Goal: Task Accomplishment & Management: Use online tool/utility

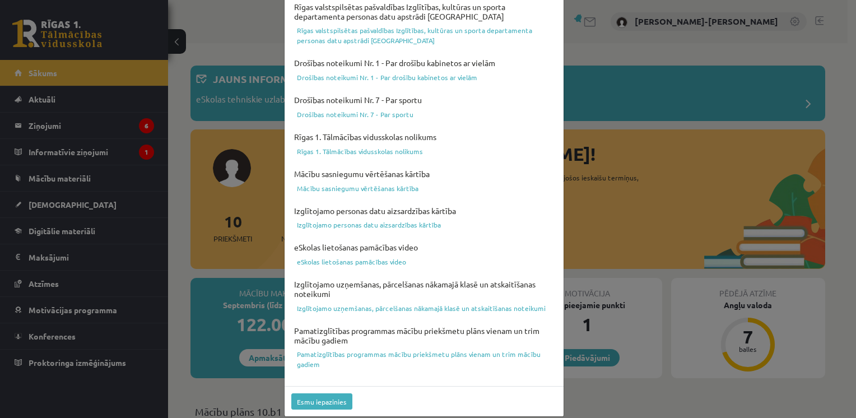
scroll to position [388, 0]
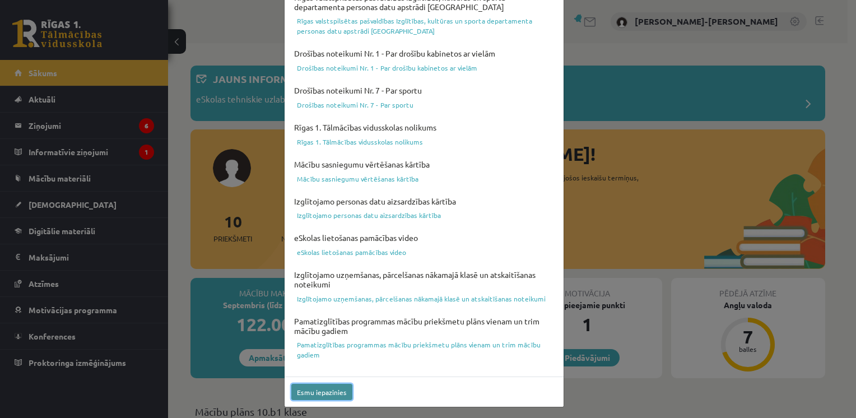
click at [333, 390] on button "Esmu iepazinies" at bounding box center [321, 392] width 61 height 16
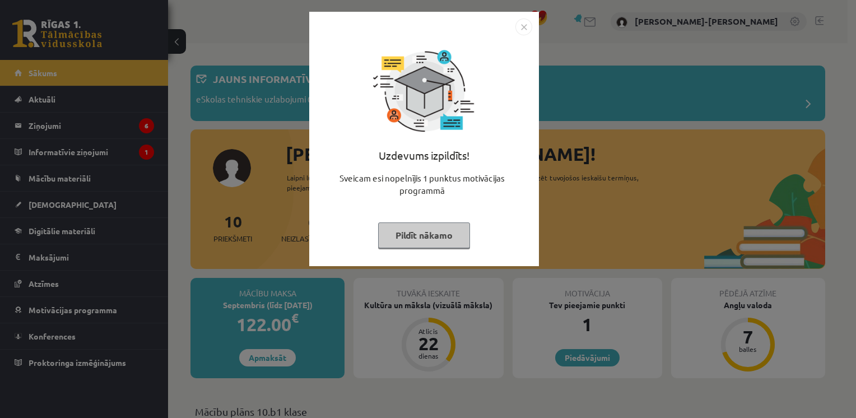
click at [434, 236] on button "Pildīt nākamo" at bounding box center [424, 235] width 92 height 26
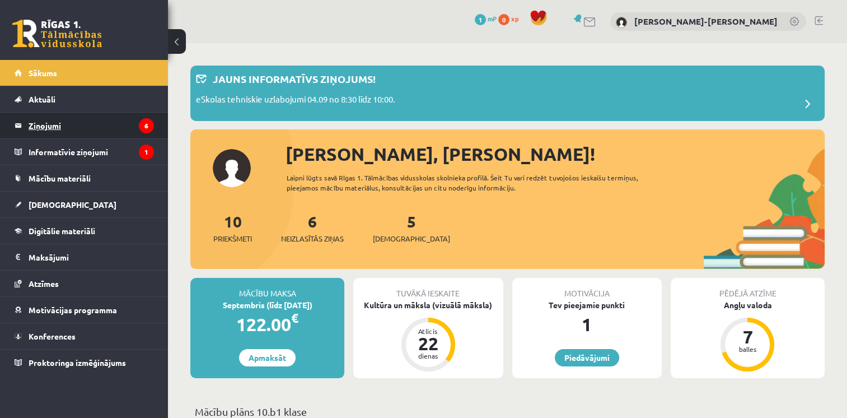
click at [79, 127] on legend "Ziņojumi 6" at bounding box center [91, 126] width 125 height 26
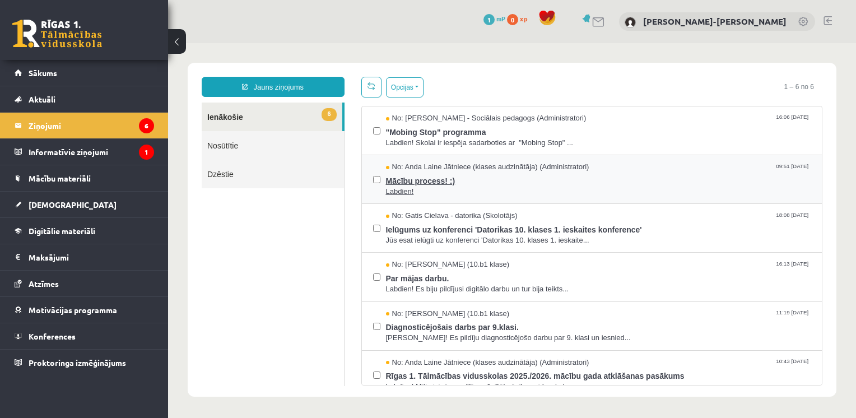
scroll to position [12, 0]
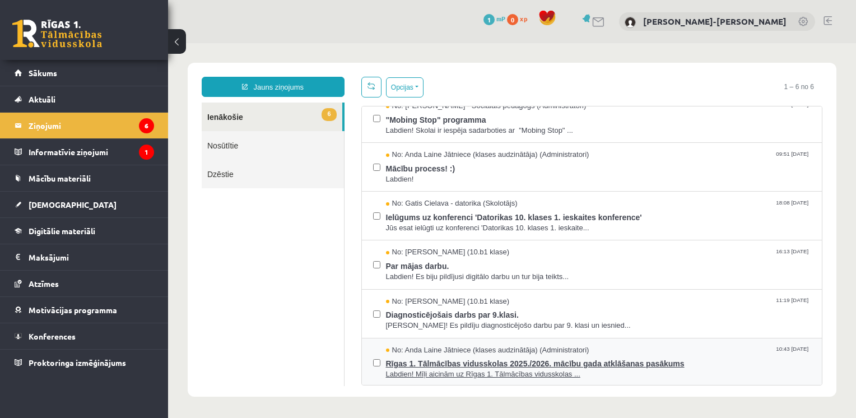
click at [463, 362] on span "Rīgas 1. Tālmācības vidusskolas 2025./2026. mācību gada atklāšanas pasākums" at bounding box center [598, 362] width 425 height 14
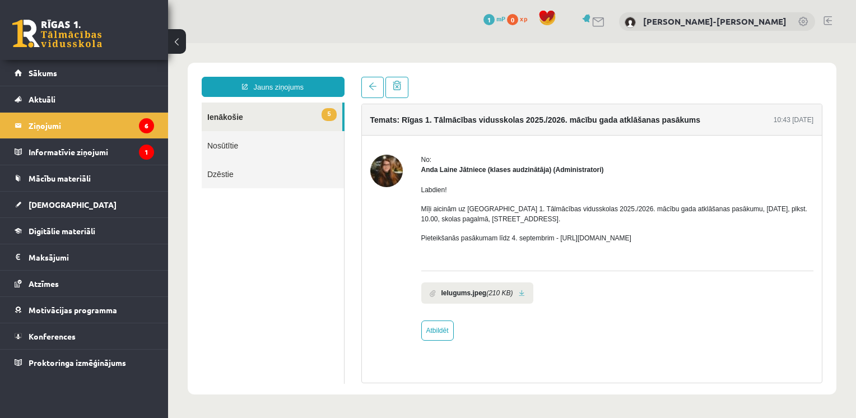
scroll to position [0, 0]
click at [379, 174] on img at bounding box center [386, 171] width 32 height 32
click at [370, 82] on link at bounding box center [372, 87] width 22 height 21
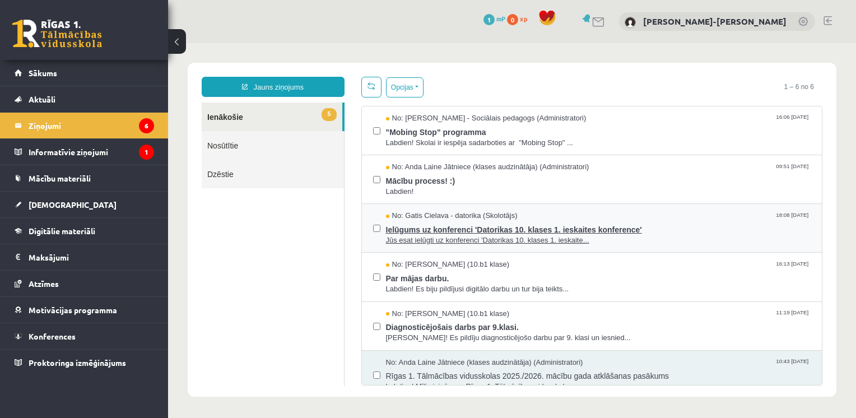
scroll to position [12, 0]
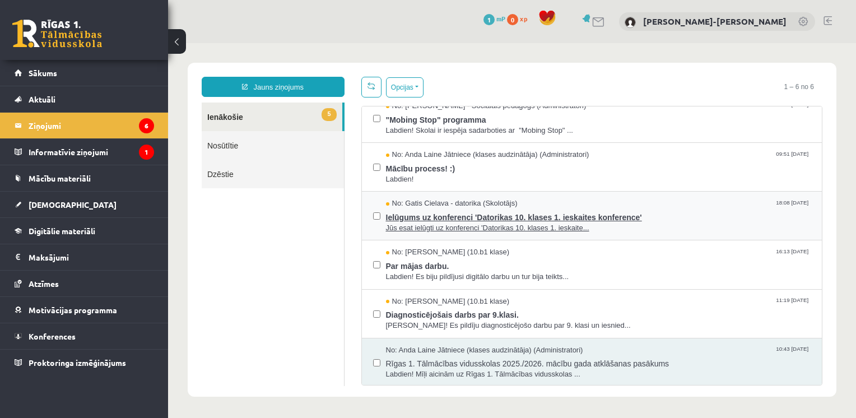
click at [508, 219] on span "Ielūgums uz konferenci 'Datorikas 10. klases 1. ieskaites konference'" at bounding box center [598, 216] width 425 height 14
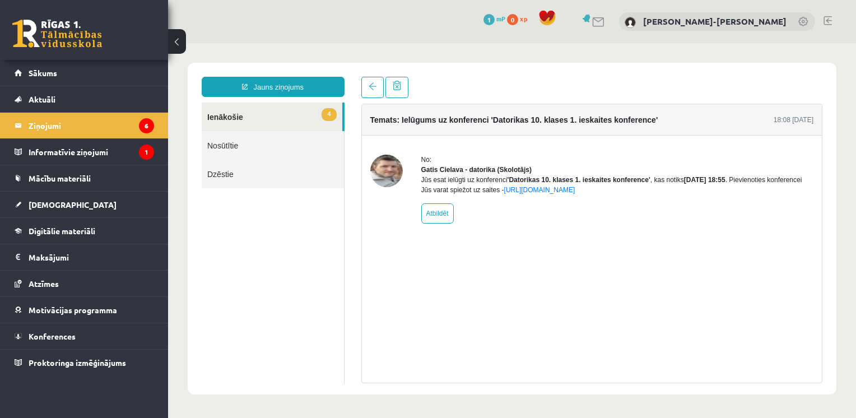
scroll to position [0, 0]
click at [370, 84] on span at bounding box center [372, 86] width 8 height 8
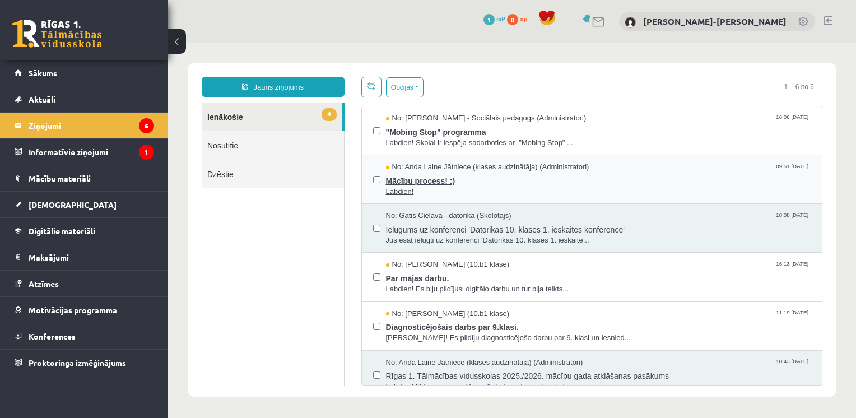
click at [449, 189] on span "Labdien!" at bounding box center [598, 191] width 425 height 11
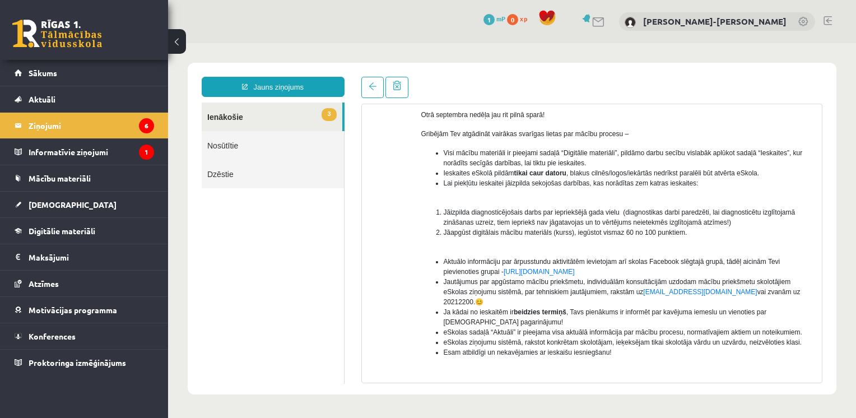
scroll to position [94, 0]
click at [372, 92] on link at bounding box center [372, 87] width 22 height 21
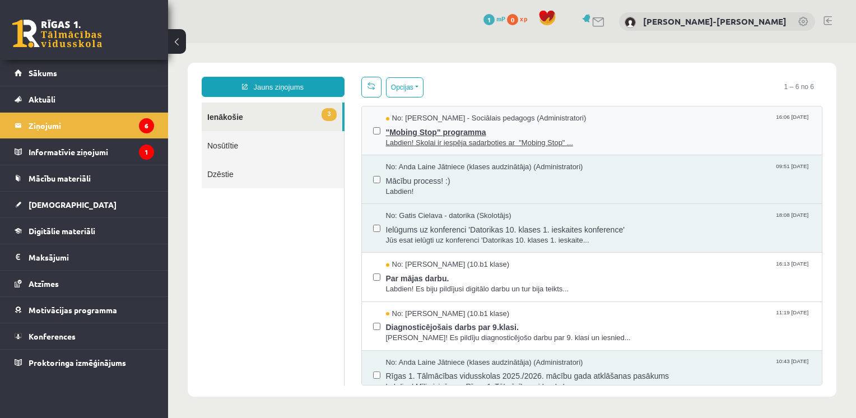
scroll to position [0, 0]
click at [446, 121] on span "No: [PERSON_NAME] - Sociālais pedagogs (Administratori)" at bounding box center [486, 118] width 200 height 11
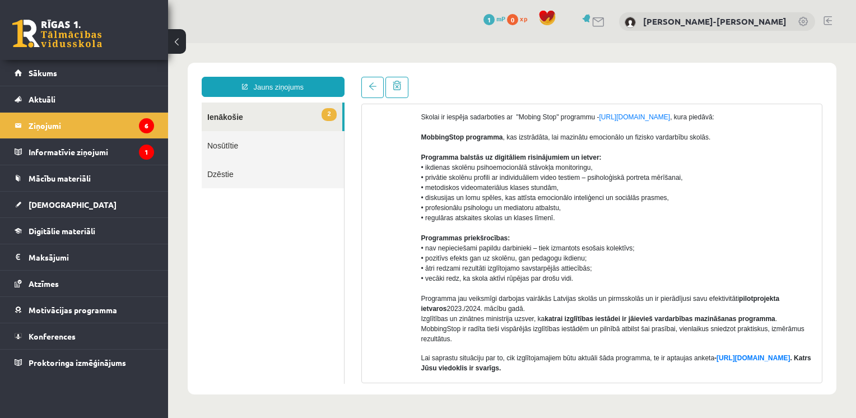
scroll to position [91, 0]
click at [367, 95] on link at bounding box center [372, 87] width 22 height 21
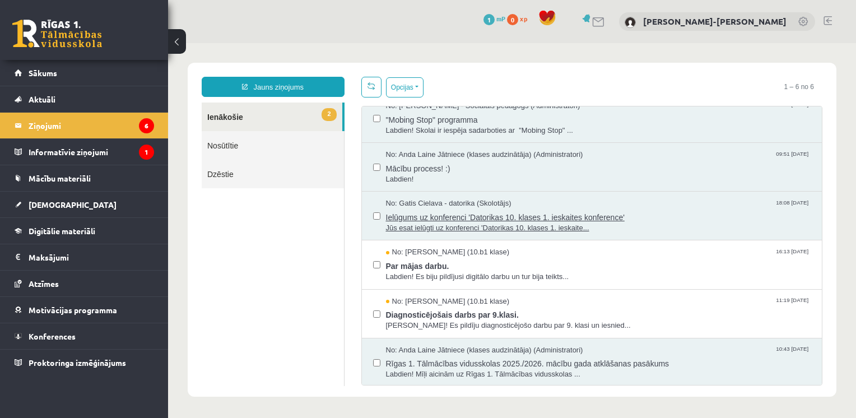
scroll to position [0, 0]
click at [466, 264] on span "Par mājas darbu." at bounding box center [598, 265] width 425 height 14
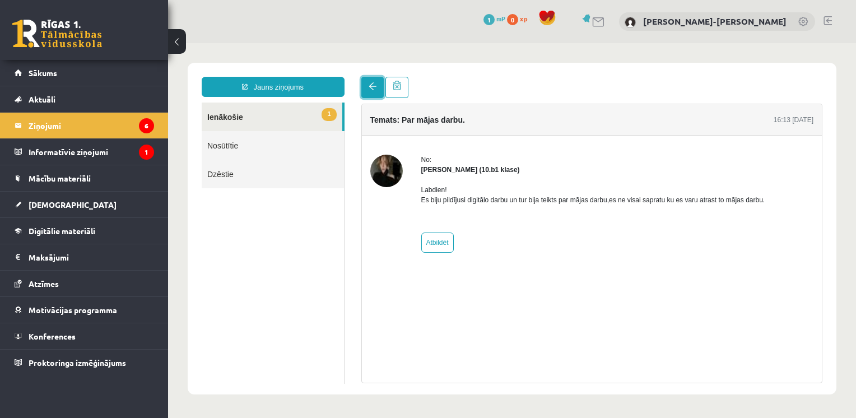
click at [366, 91] on link at bounding box center [372, 87] width 22 height 21
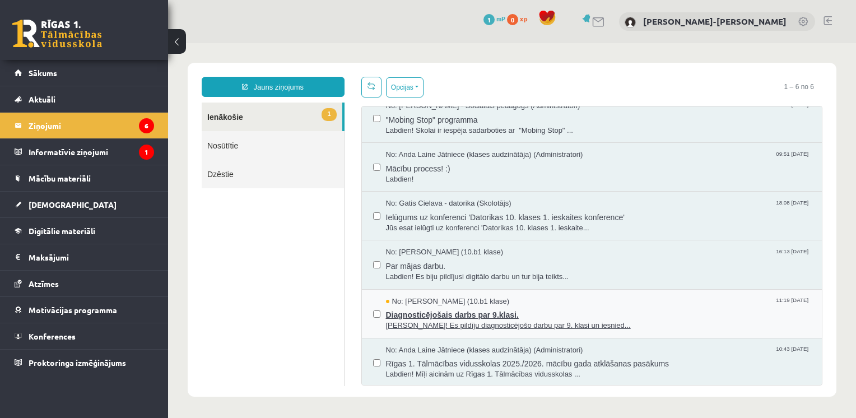
click at [496, 315] on span "Diagnosticējošais darbs par 9.klasi." at bounding box center [598, 313] width 425 height 14
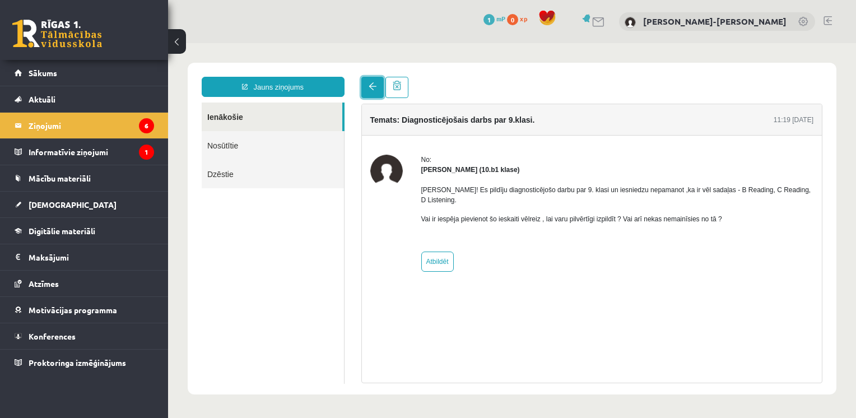
click at [368, 90] on span at bounding box center [372, 86] width 8 height 8
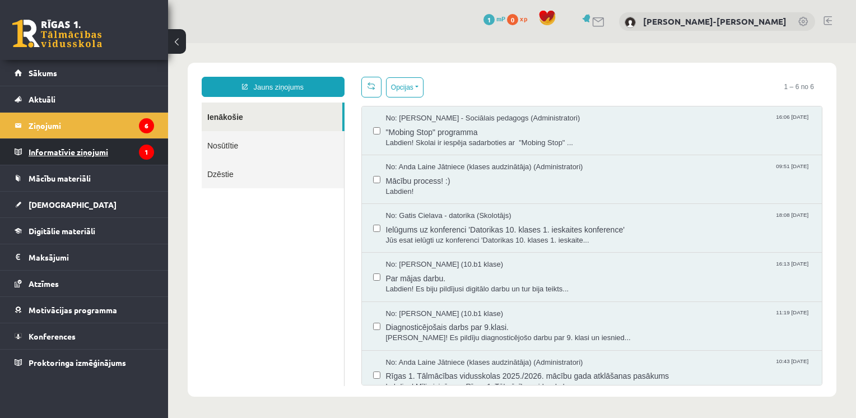
click at [139, 155] on icon "1" at bounding box center [146, 151] width 15 height 15
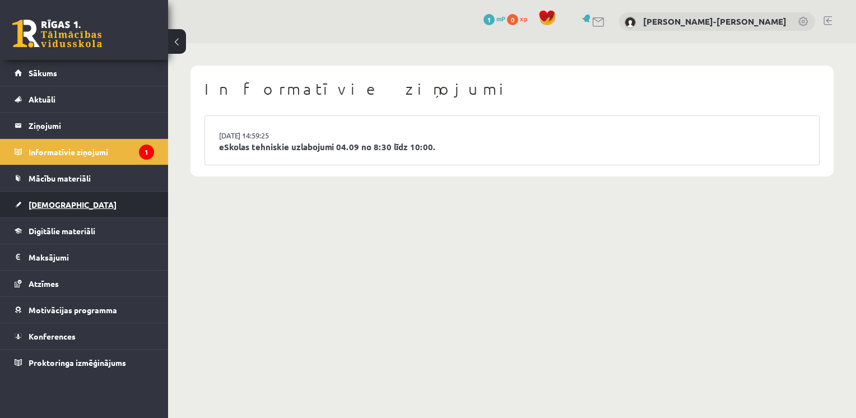
click at [47, 207] on span "[DEMOGRAPHIC_DATA]" at bounding box center [73, 204] width 88 height 10
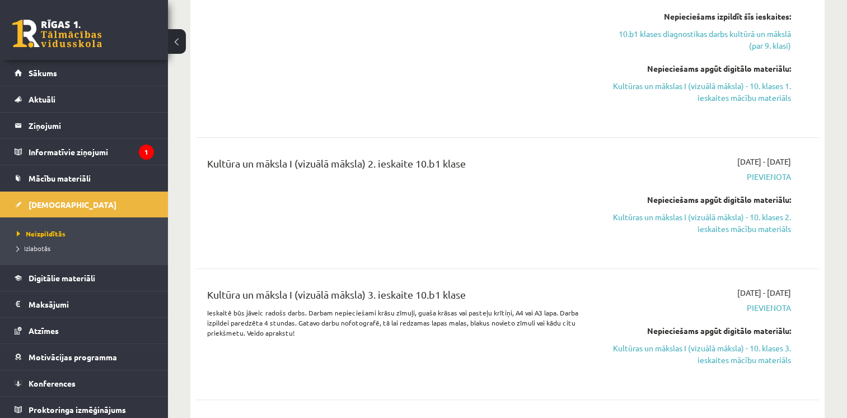
scroll to position [265, 0]
click at [663, 214] on link "Kultūras un mākslas I (vizuālā māksla) - 10. klases 2. ieskaites mācību materiā…" at bounding box center [699, 224] width 184 height 24
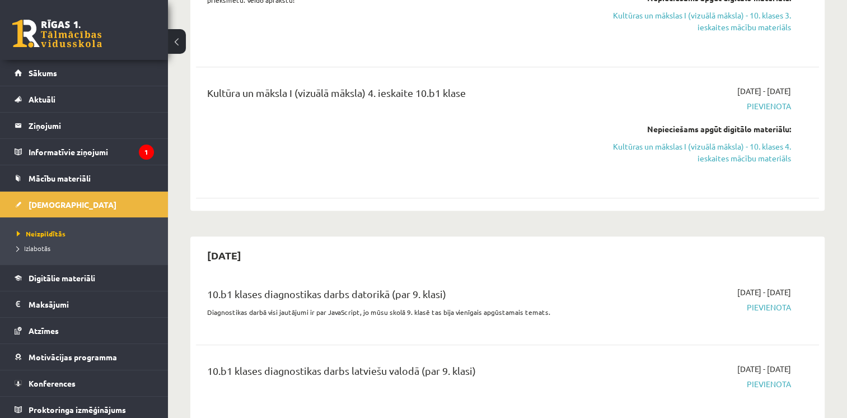
scroll to position [0, 0]
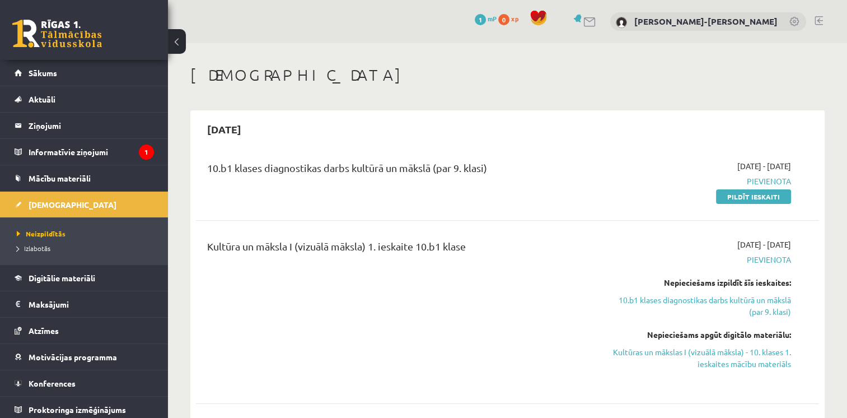
click at [314, 185] on div "10.b1 klases diagnostikas darbs kultūrā un mākslā (par 9. klasi)" at bounding box center [399, 181] width 400 height 42
click at [289, 167] on div "10.b1 klases diagnostikas darbs kultūrā un mākslā (par 9. klasi)" at bounding box center [399, 170] width 384 height 21
click at [289, 162] on div "10.b1 klases diagnostikas darbs kultūrā un mākslā (par 9. klasi)" at bounding box center [399, 170] width 384 height 21
